Goal: Transaction & Acquisition: Purchase product/service

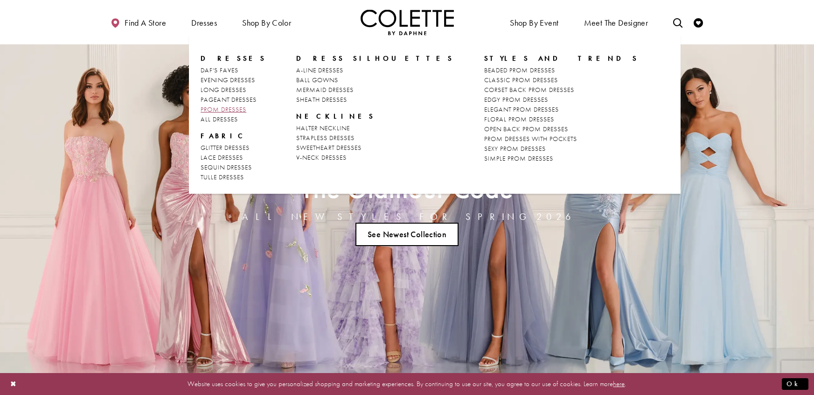
click at [243, 108] on span "PROM DRESSES" at bounding box center [224, 109] width 46 height 8
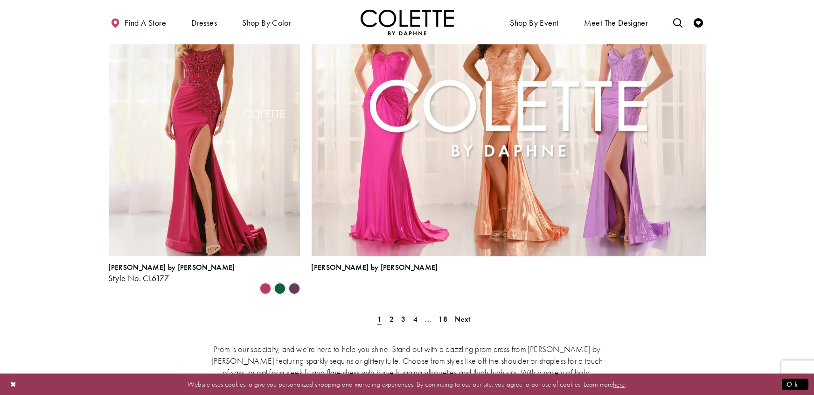
scroll to position [2028, 0]
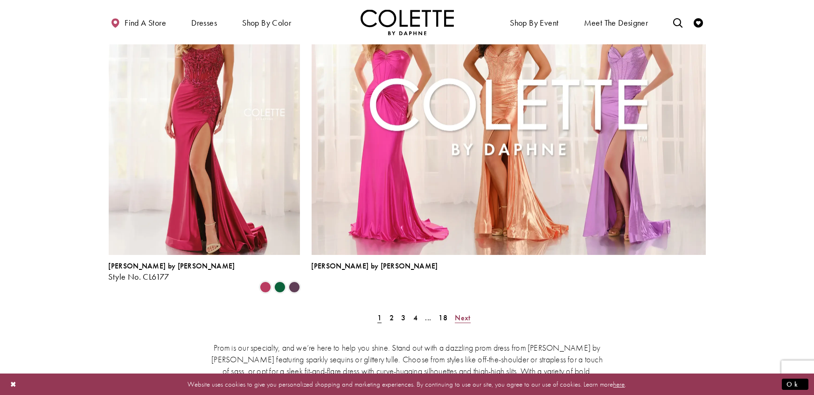
click at [471, 311] on link "Next" at bounding box center [462, 318] width 21 height 14
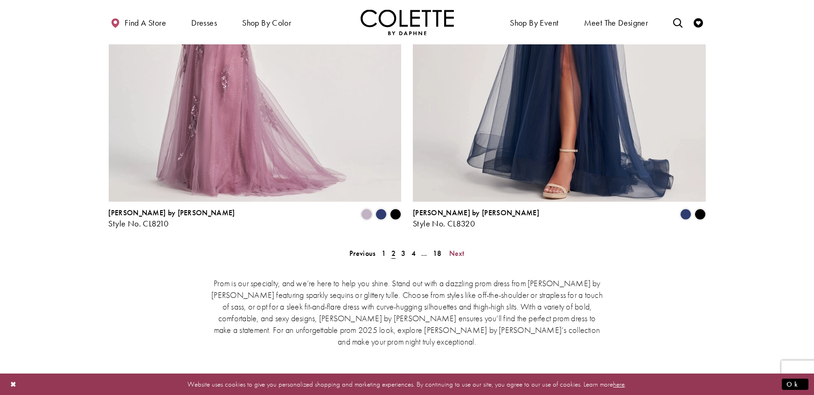
scroll to position [1886, 0]
click at [457, 247] on span "Next" at bounding box center [456, 252] width 15 height 10
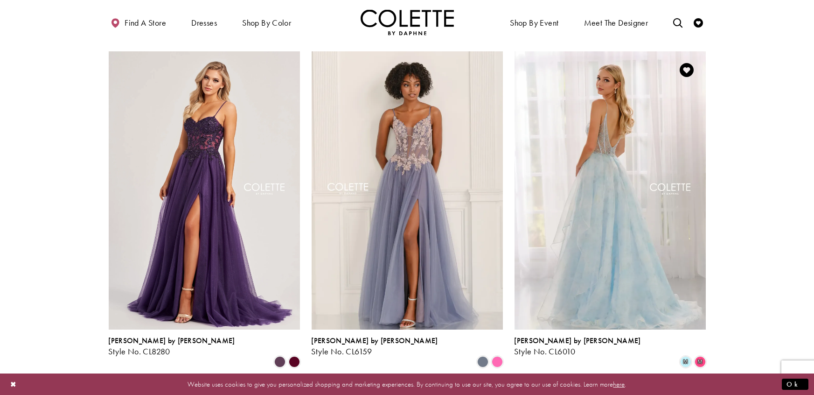
scroll to position [578, 0]
click at [610, 219] on img "Visit Colette by Daphne Style No. CL6010 Page" at bounding box center [610, 189] width 191 height 278
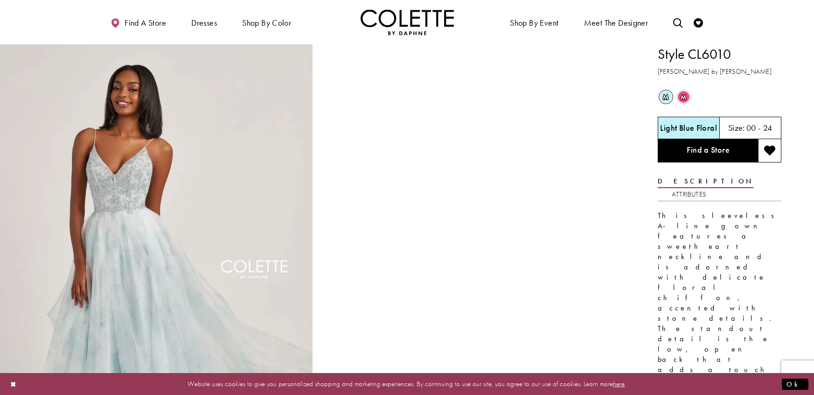
click at [686, 98] on span "m" at bounding box center [684, 97] width 12 height 12
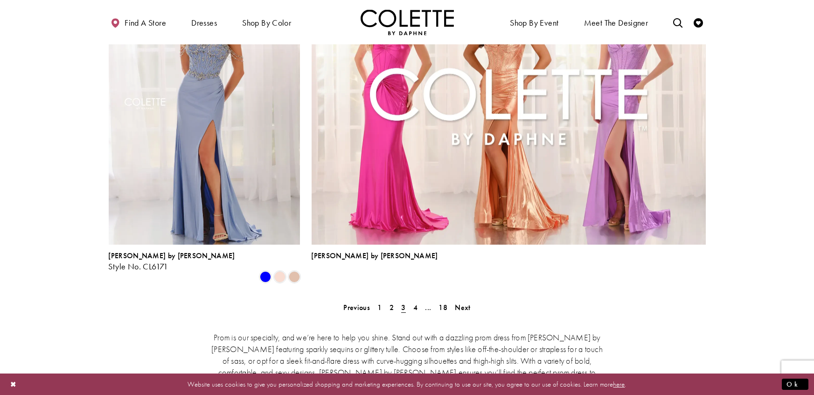
scroll to position [2039, 0]
click at [467, 302] on span "Next" at bounding box center [462, 307] width 15 height 10
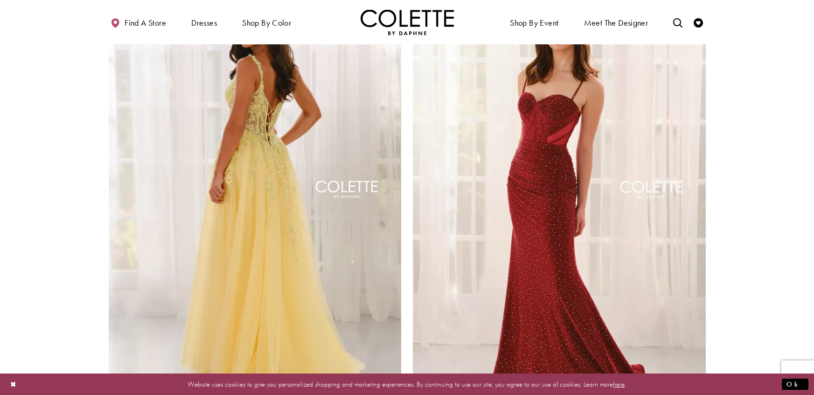
scroll to position [1796, 0]
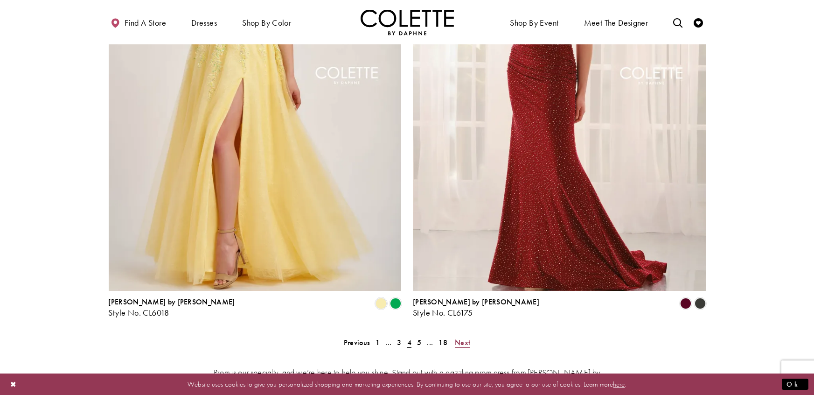
click at [459, 337] on span "Next" at bounding box center [462, 342] width 15 height 10
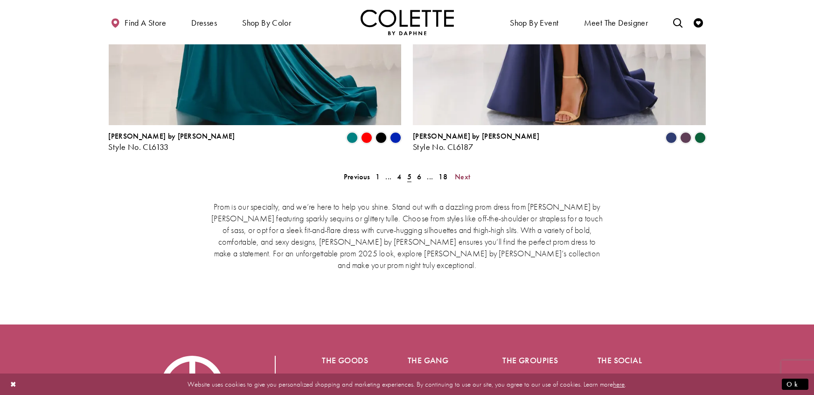
scroll to position [1964, 0]
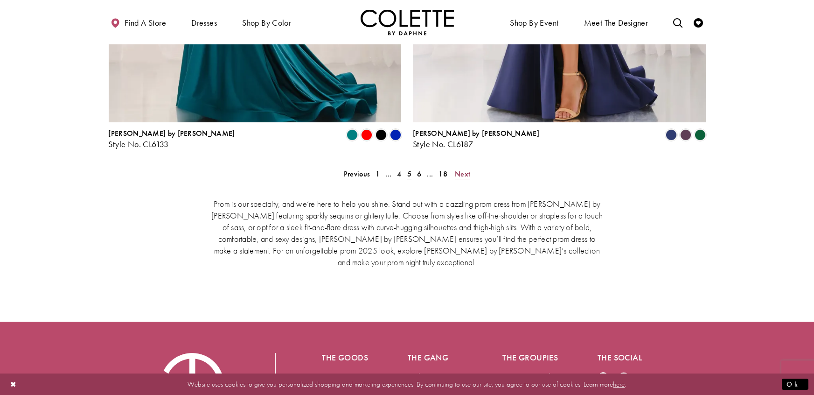
click at [466, 169] on span "Next" at bounding box center [462, 174] width 15 height 10
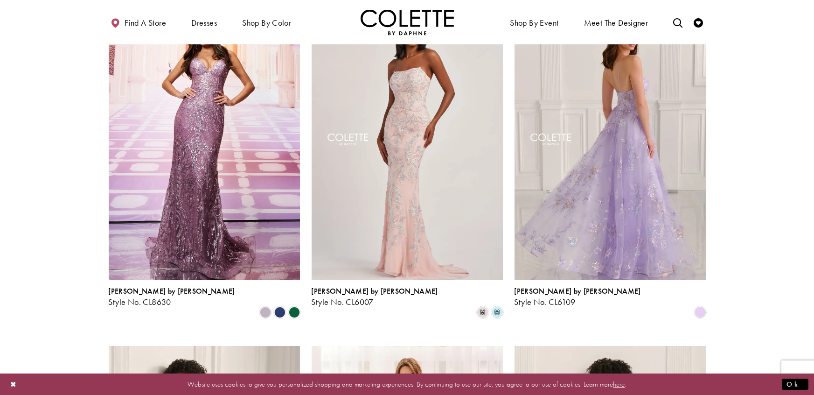
scroll to position [628, 0]
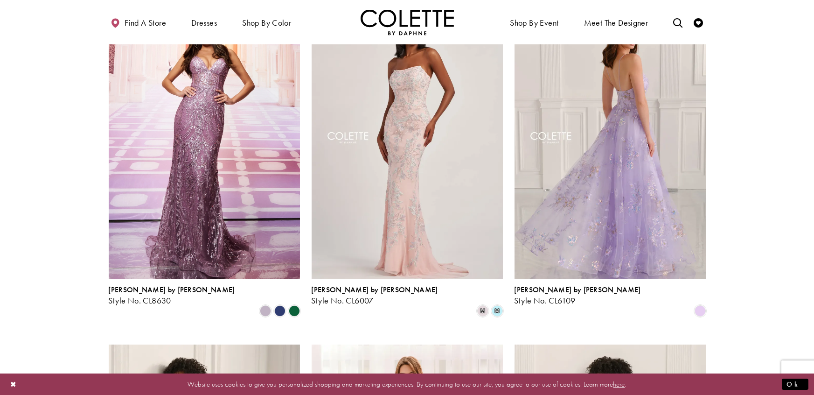
click at [620, 172] on img "Visit Colette by Daphne Style No. CL6109 Page" at bounding box center [610, 139] width 191 height 278
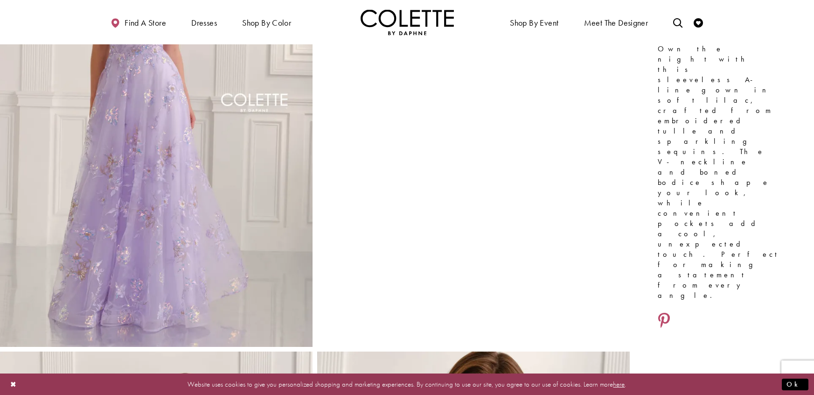
scroll to position [168, 0]
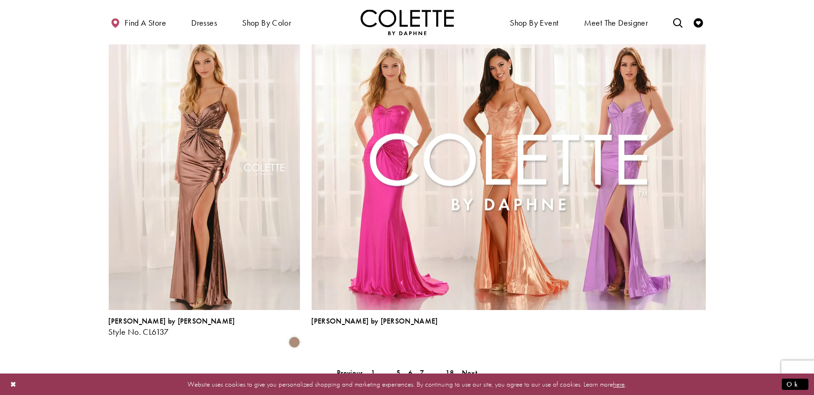
scroll to position [1973, 0]
click at [473, 368] on span "Next" at bounding box center [469, 373] width 15 height 10
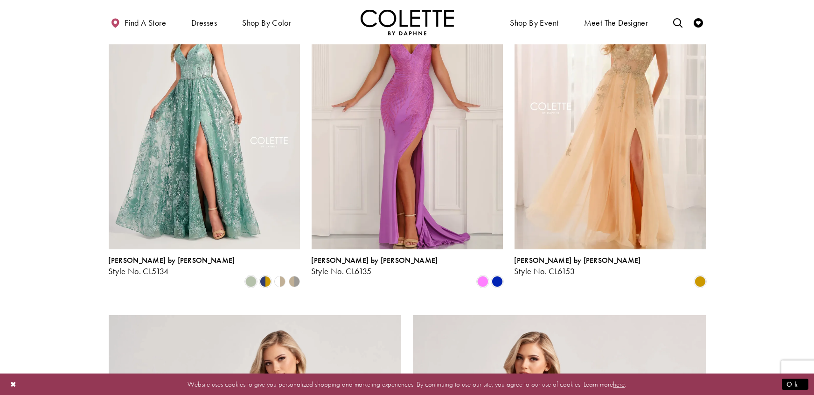
scroll to position [1347, 0]
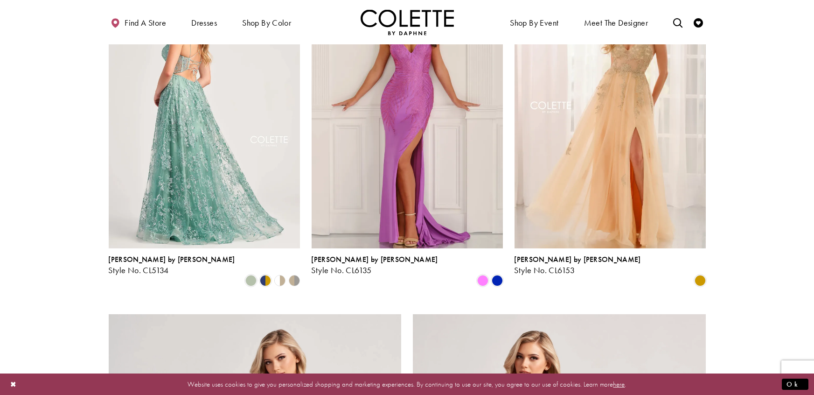
click at [196, 143] on img "Visit Colette by Daphne Style No. CL5134 Page" at bounding box center [204, 109] width 191 height 278
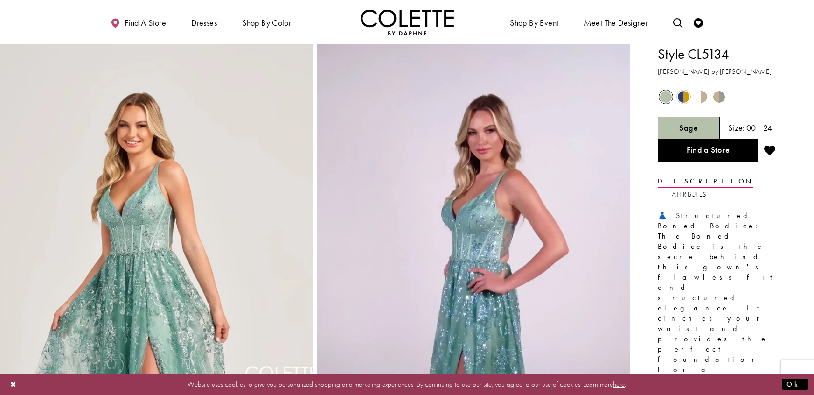
click at [681, 96] on span "Product color controls state depends on size chosen" at bounding box center [684, 97] width 12 height 12
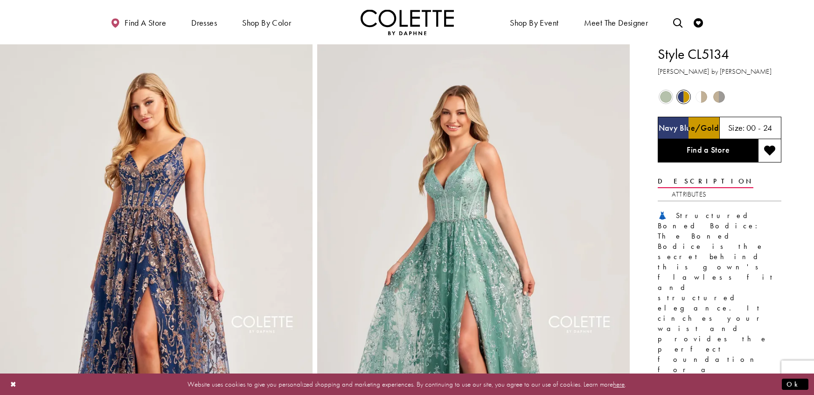
click at [701, 97] on span "Product color controls state depends on size chosen" at bounding box center [702, 97] width 12 height 12
click at [721, 97] on span "Product color controls state depends on size chosen" at bounding box center [720, 97] width 12 height 12
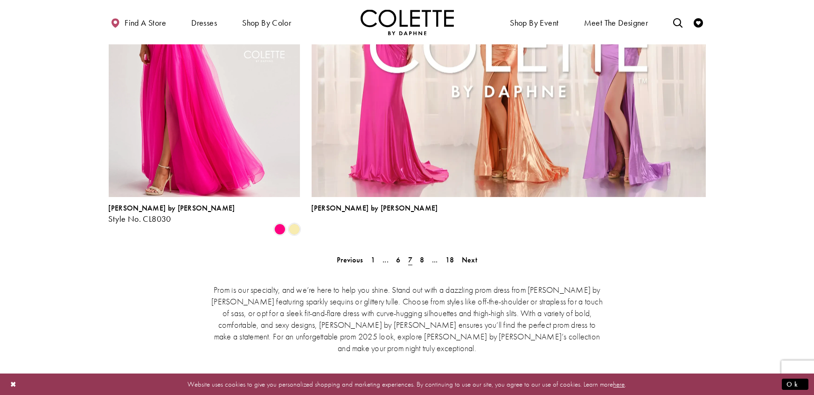
scroll to position [2099, 0]
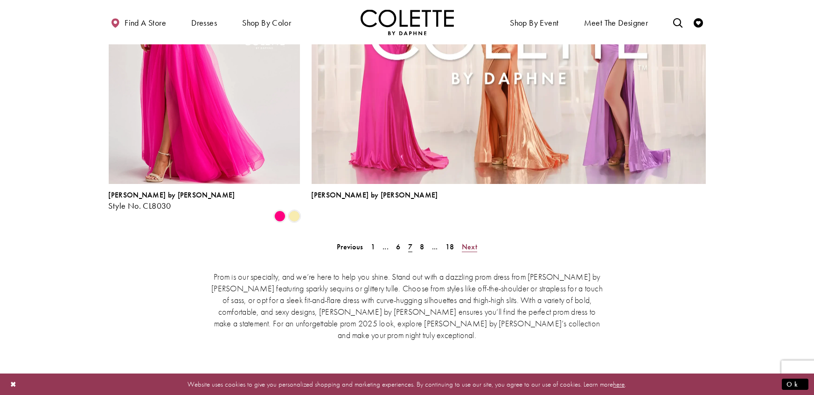
click at [467, 242] on span "Next" at bounding box center [469, 247] width 15 height 10
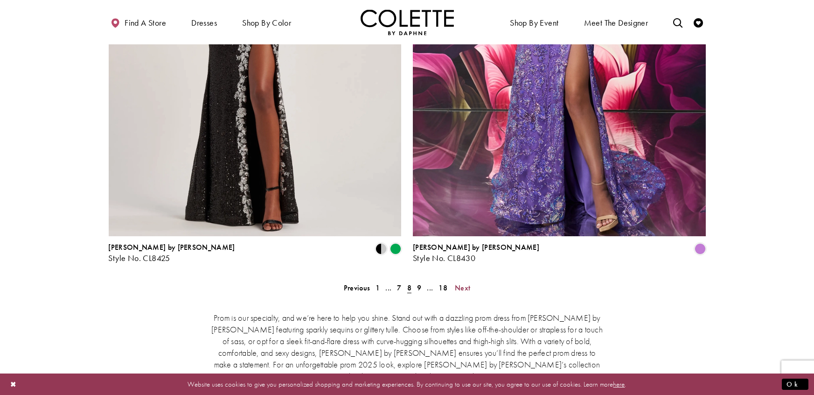
scroll to position [1851, 0]
click at [460, 282] on span "Next" at bounding box center [462, 287] width 15 height 10
